Goal: Information Seeking & Learning: Find specific fact

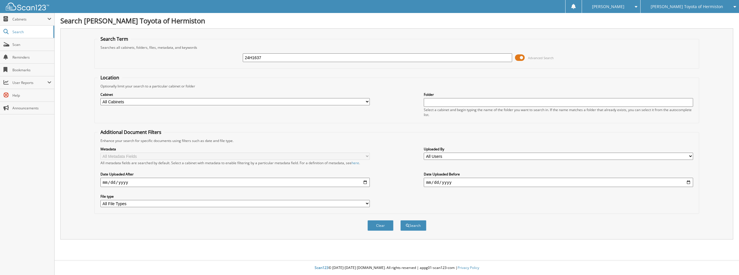
type input "24H1637"
click at [400, 220] on button "Search" at bounding box center [413, 225] width 26 height 11
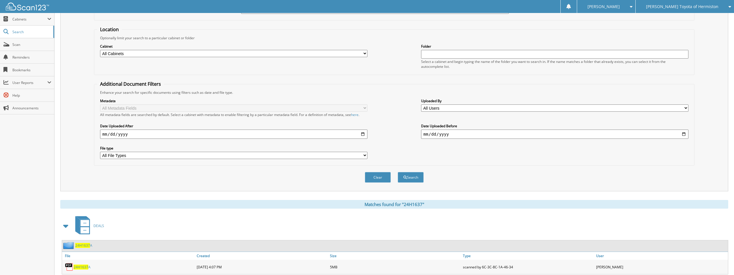
scroll to position [80, 0]
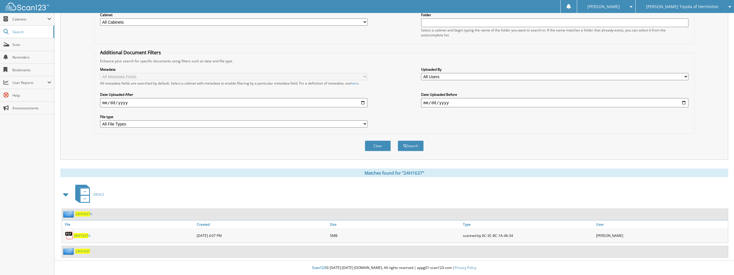
click at [82, 252] on span "24H1637" at bounding box center [82, 251] width 15 height 5
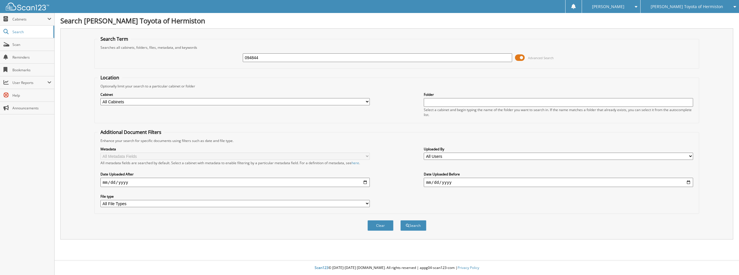
type input "094844"
click at [400, 220] on button "Search" at bounding box center [413, 225] width 26 height 11
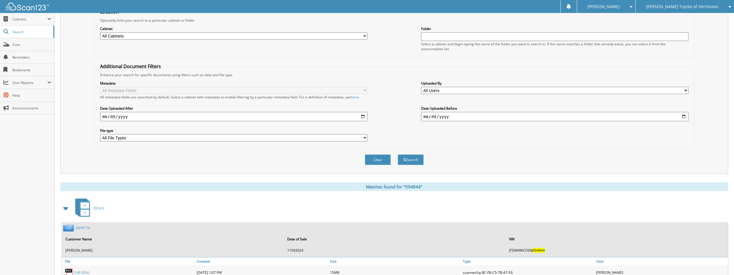
scroll to position [144, 0]
